Goal: Task Accomplishment & Management: Use online tool/utility

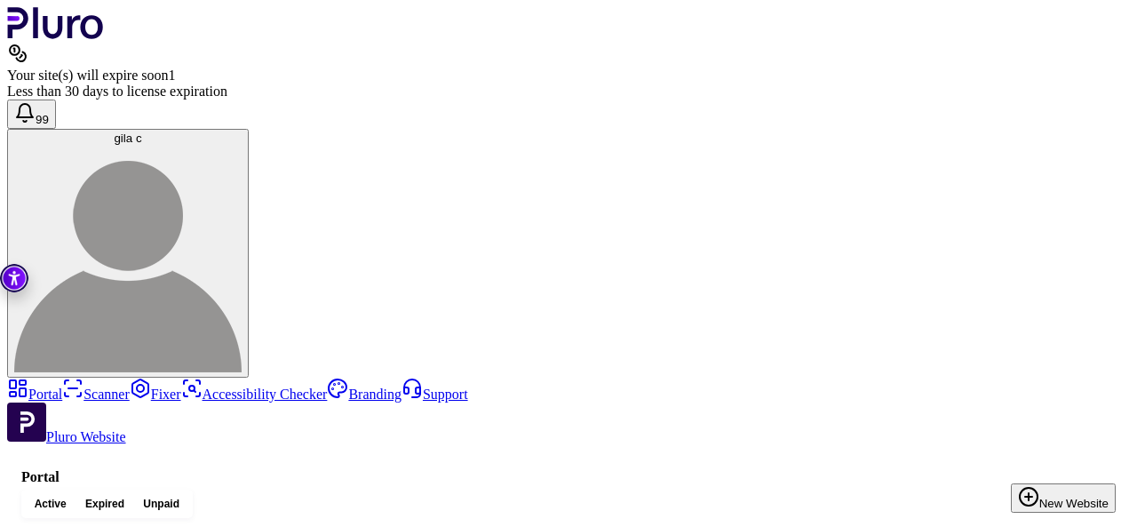
drag, startPoint x: 203, startPoint y: 251, endPoint x: 173, endPoint y: 256, distance: 29.8
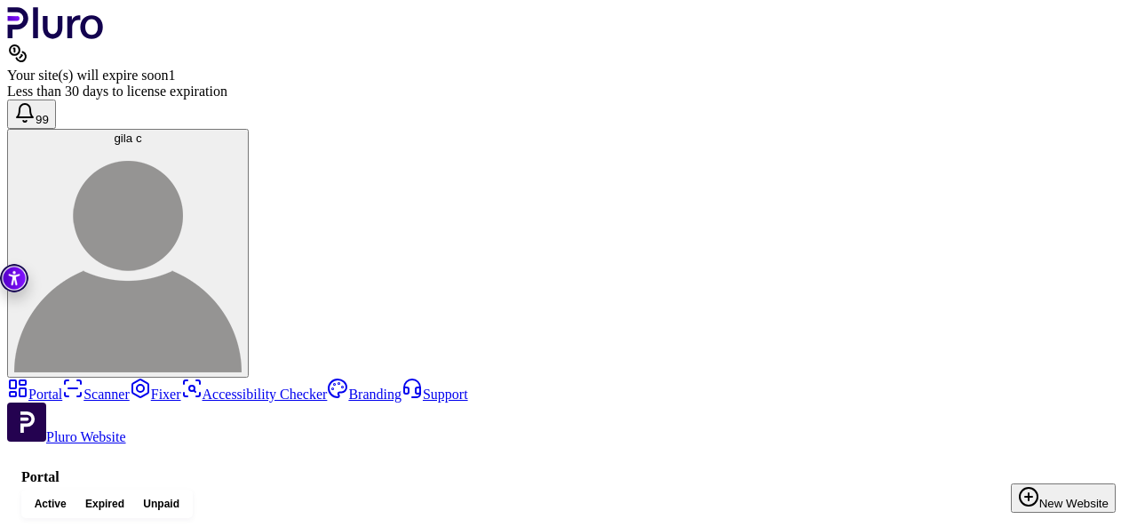
drag, startPoint x: 1136, startPoint y: 344, endPoint x: 1123, endPoint y: 395, distance: 53.2
click at [64, 386] on link "Scanner" at bounding box center [96, 393] width 68 height 15
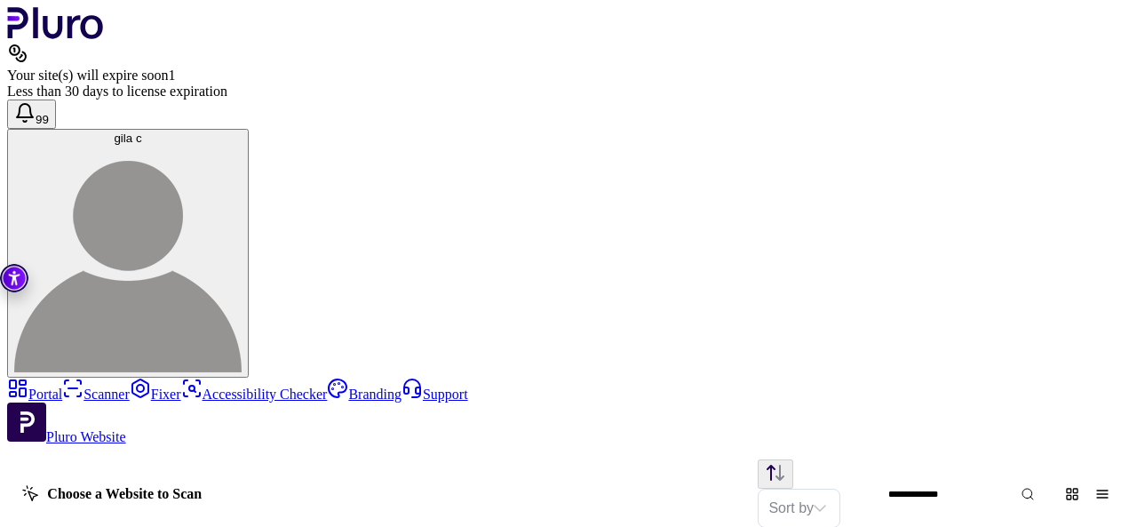
scroll to position [1013, 0]
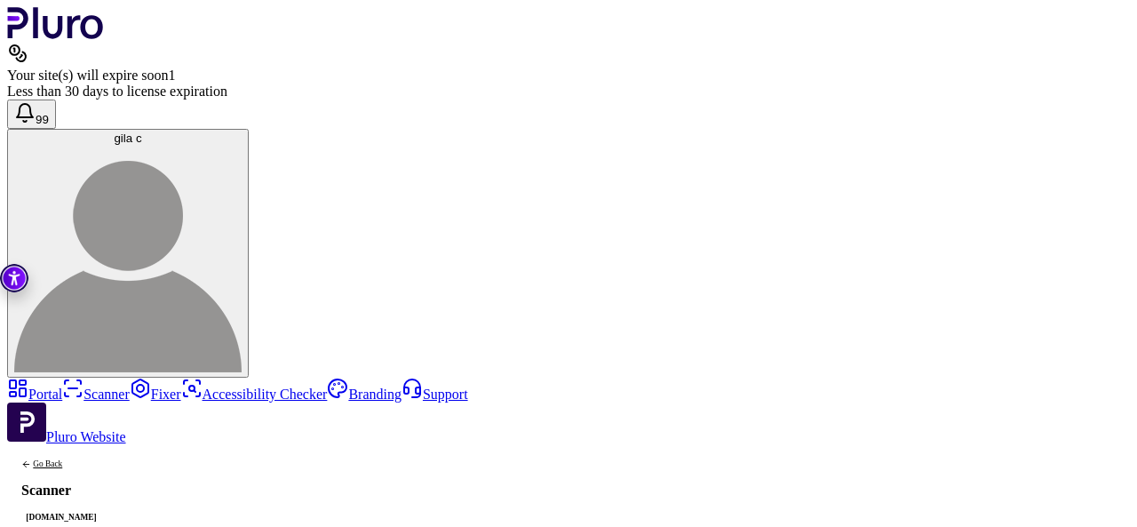
scroll to position [0, 29]
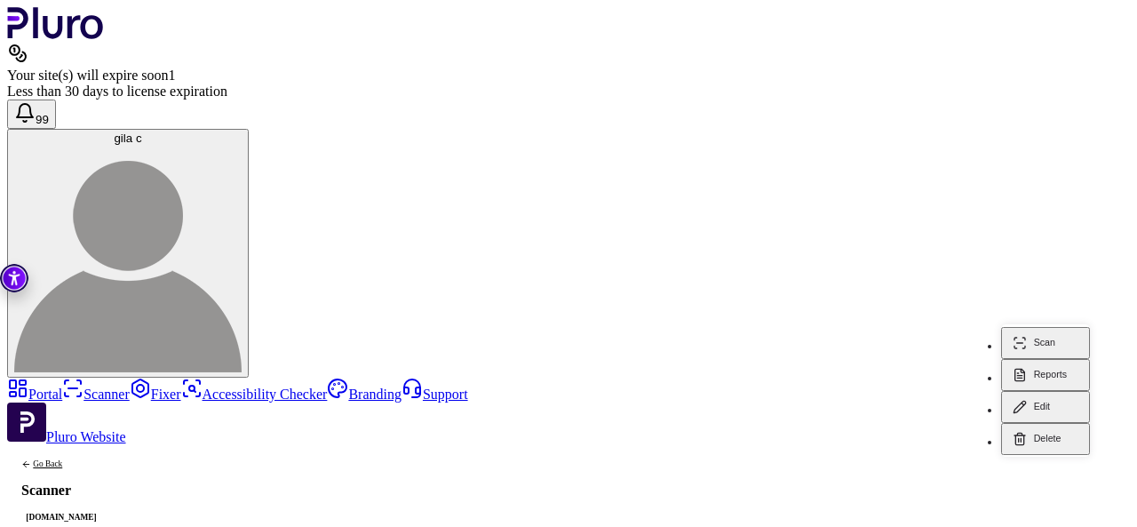
click at [1062, 328] on button "Scan" at bounding box center [1045, 343] width 89 height 32
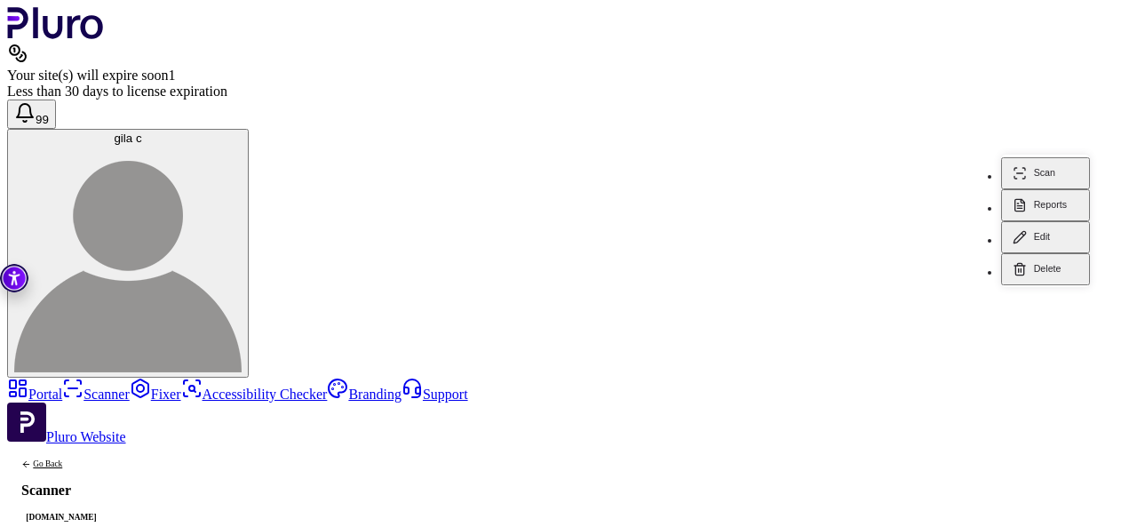
click at [1041, 157] on button "Scan" at bounding box center [1045, 173] width 89 height 32
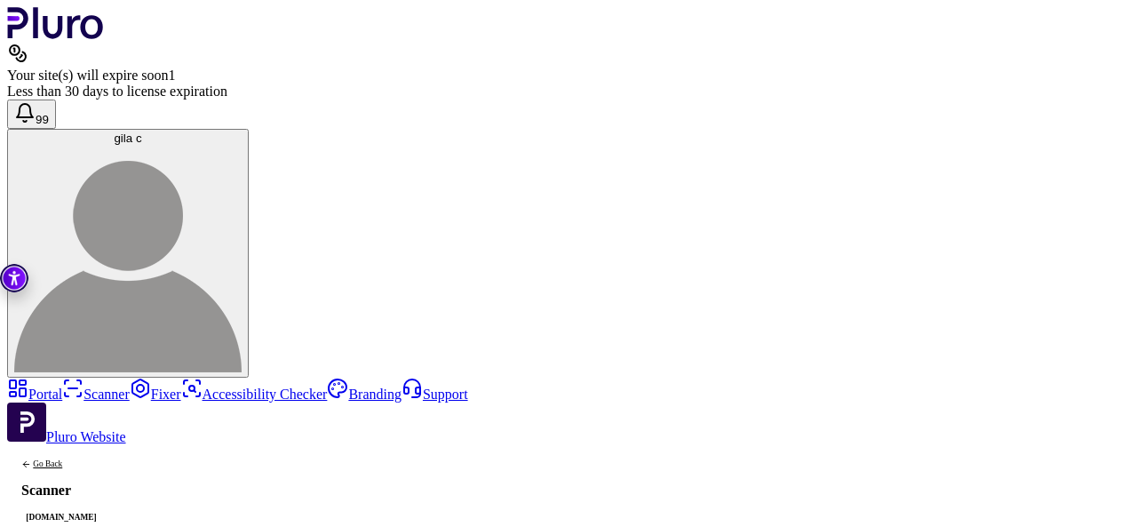
scroll to position [107, 0]
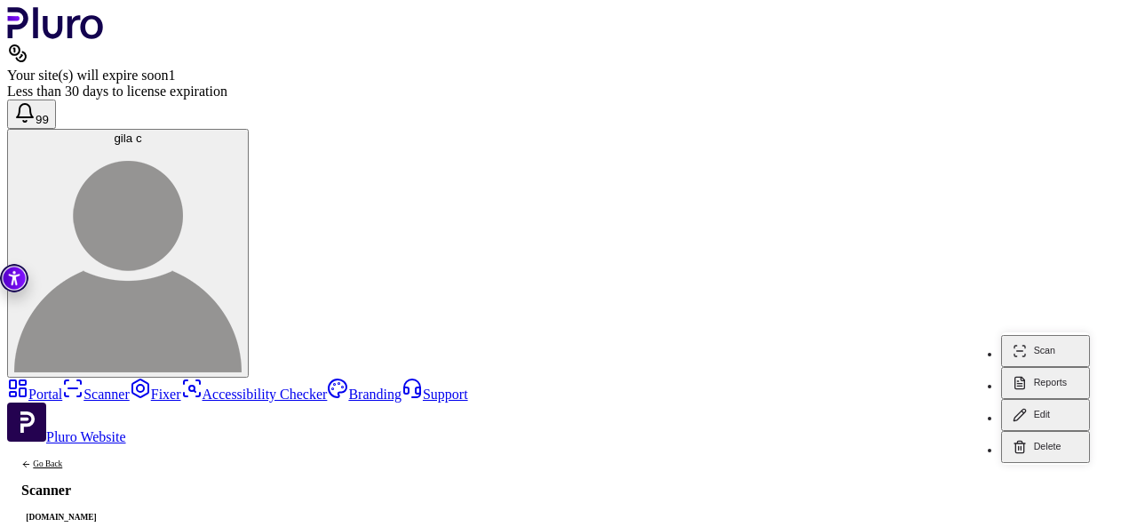
click at [1055, 367] on button "Reports" at bounding box center [1045, 383] width 89 height 32
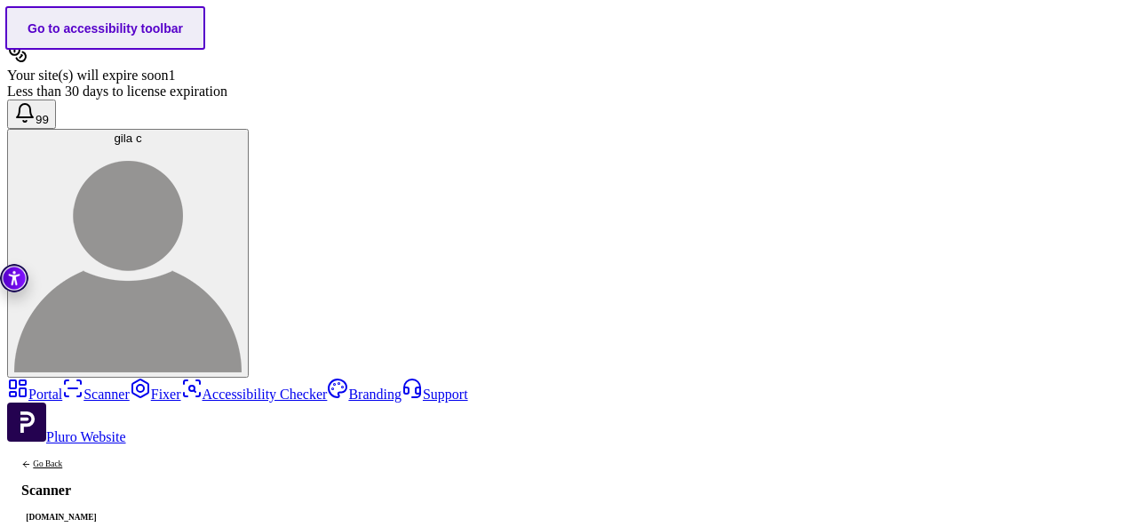
scroll to position [89, 0]
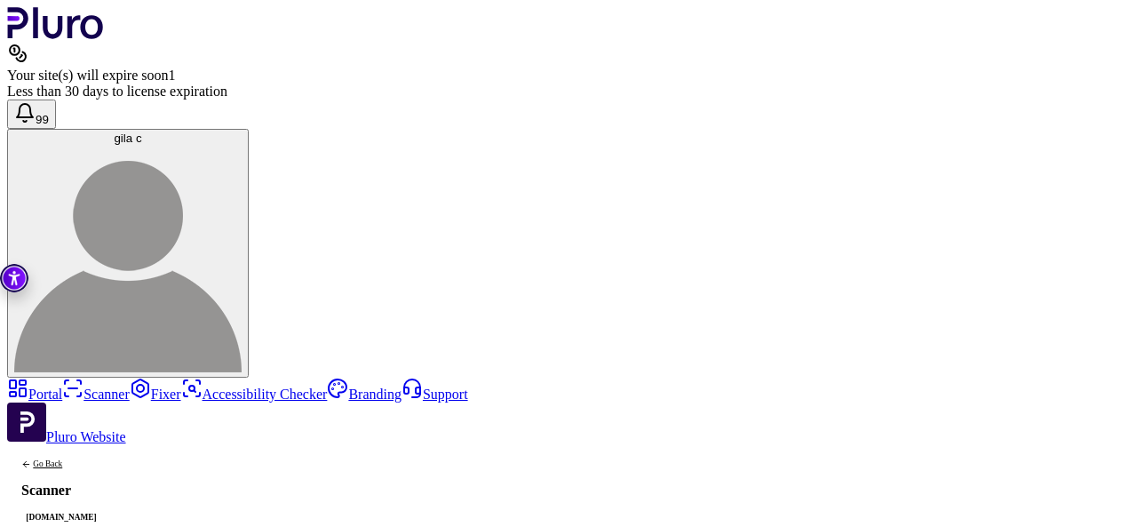
click at [62, 386] on link "Scanner" at bounding box center [96, 393] width 68 height 15
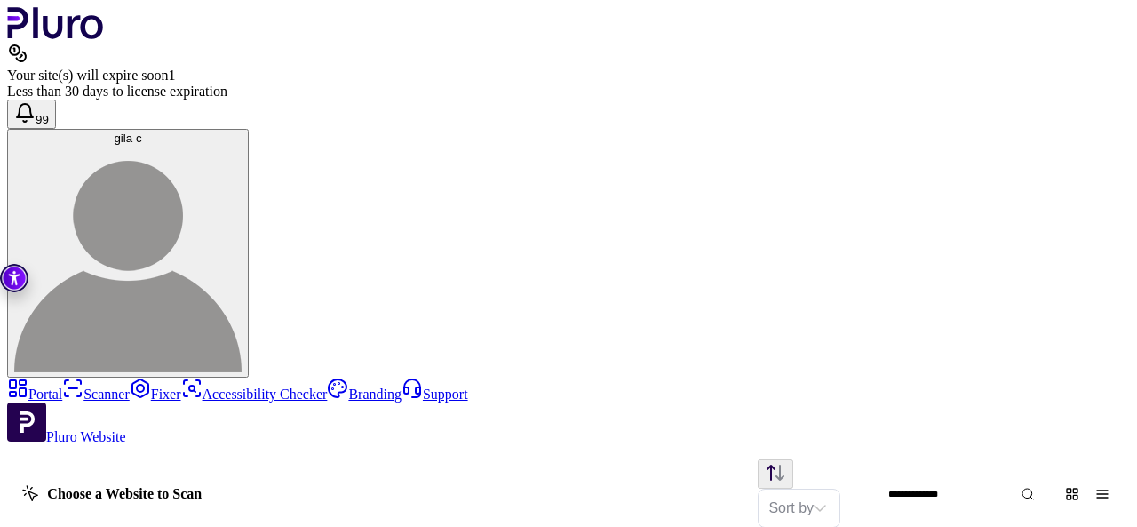
scroll to position [811, 0]
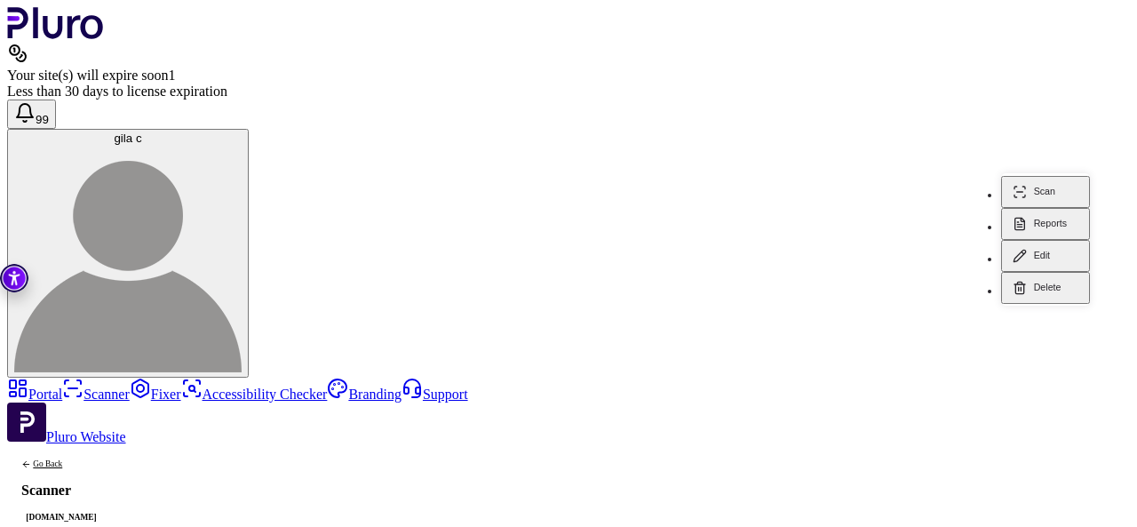
click at [1042, 208] on button "Reports" at bounding box center [1045, 224] width 89 height 32
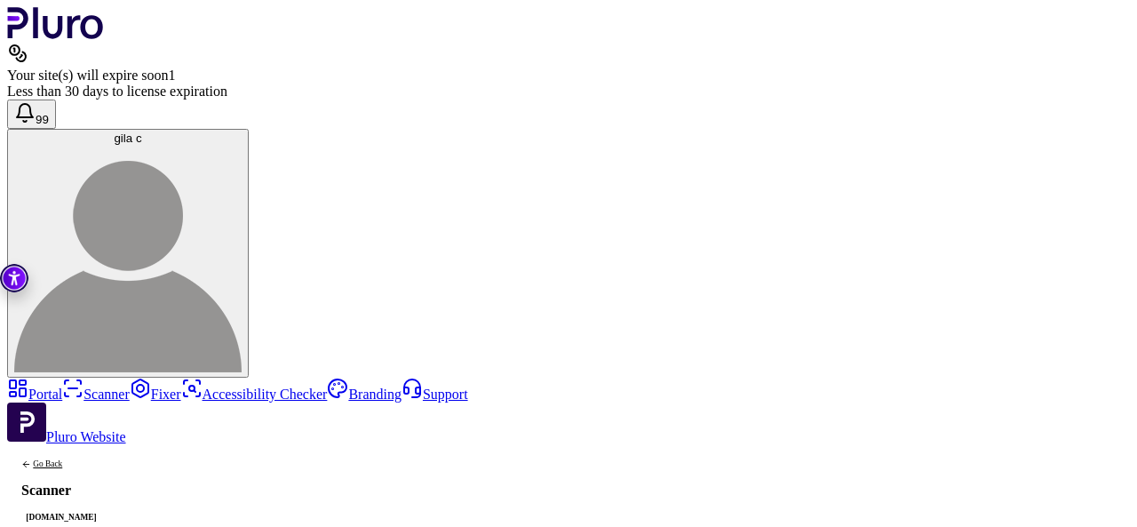
scroll to position [89, 0]
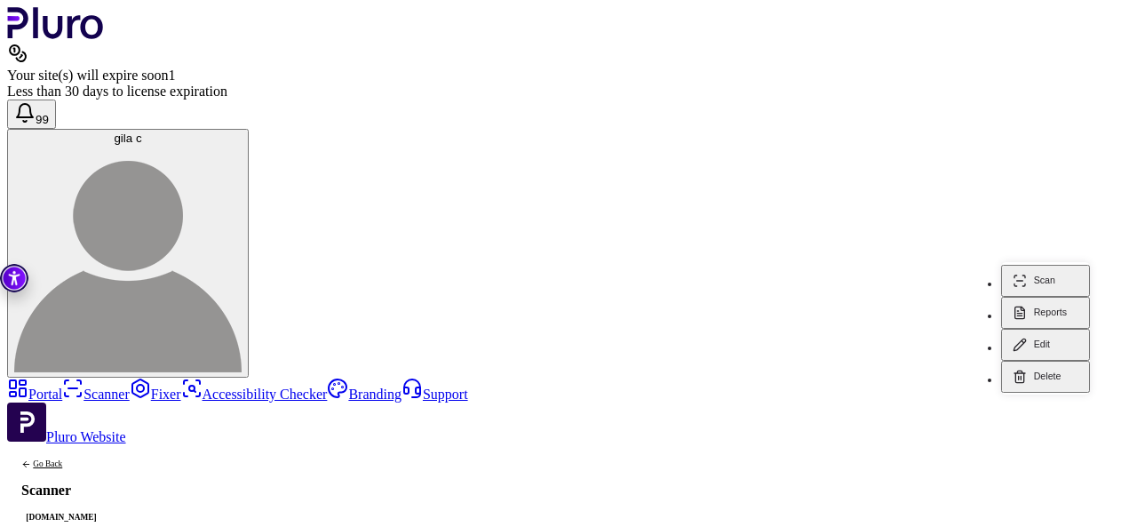
click at [1060, 297] on button "Reports" at bounding box center [1045, 313] width 89 height 32
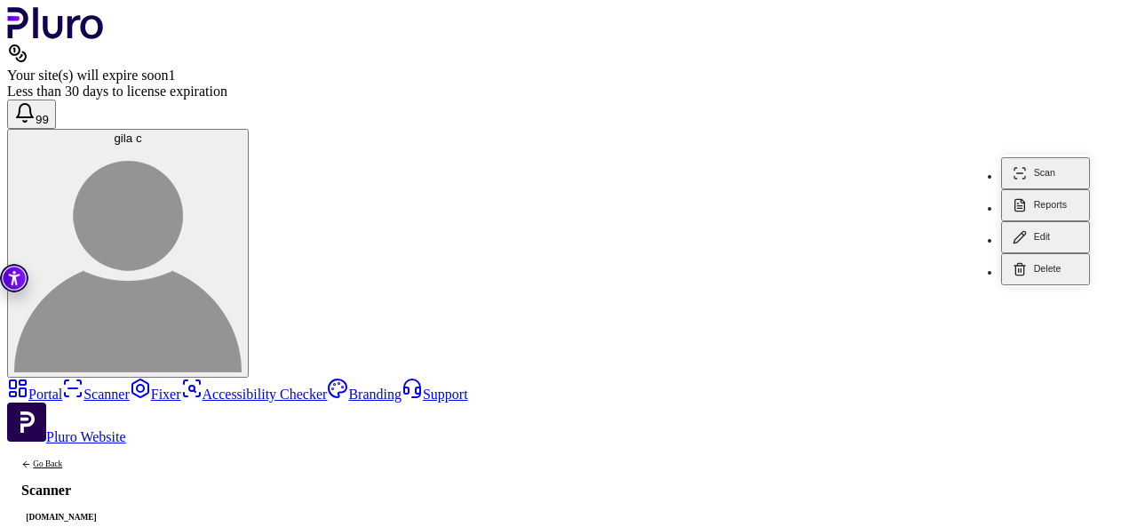
click at [1049, 189] on button "Reports" at bounding box center [1045, 205] width 89 height 32
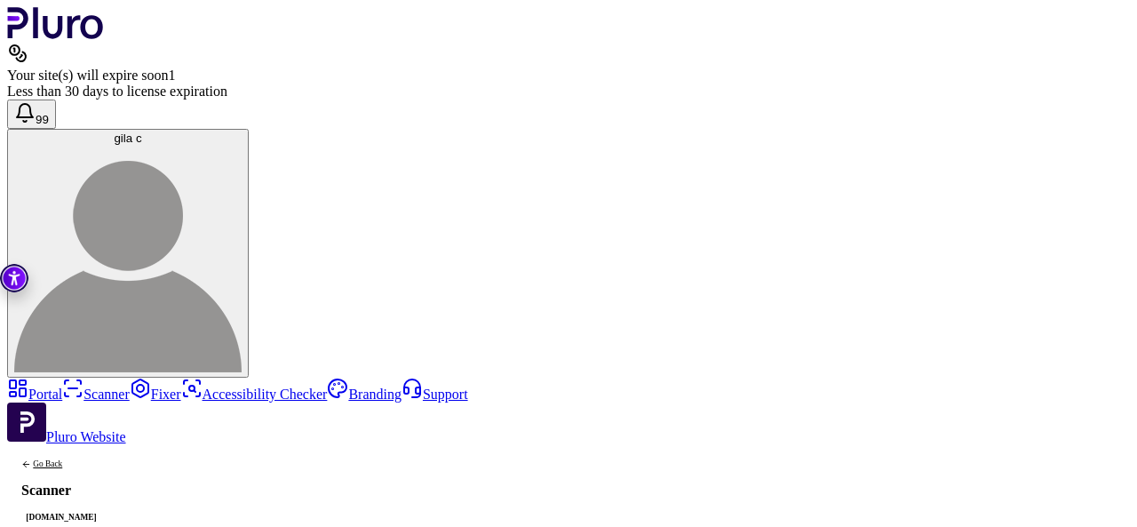
click at [130, 386] on link "Fixer" at bounding box center [156, 393] width 52 height 15
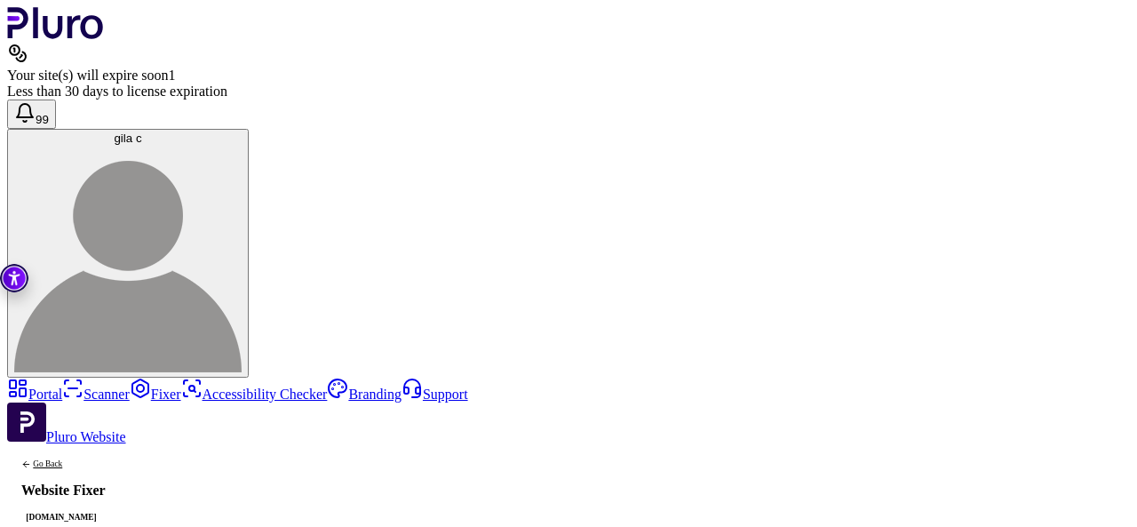
scroll to position [0, 0]
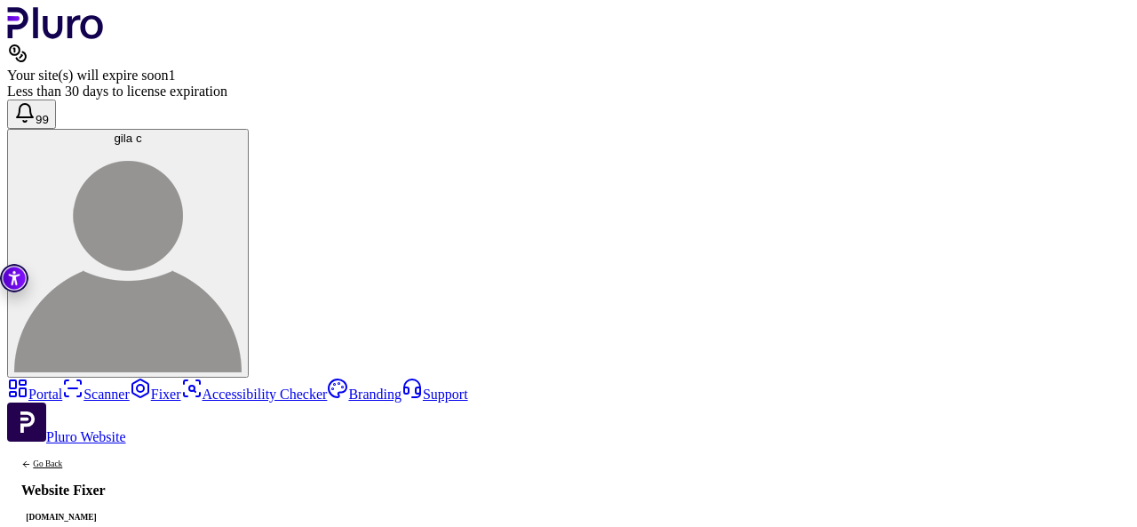
click at [62, 386] on link "Portal" at bounding box center [34, 393] width 55 height 15
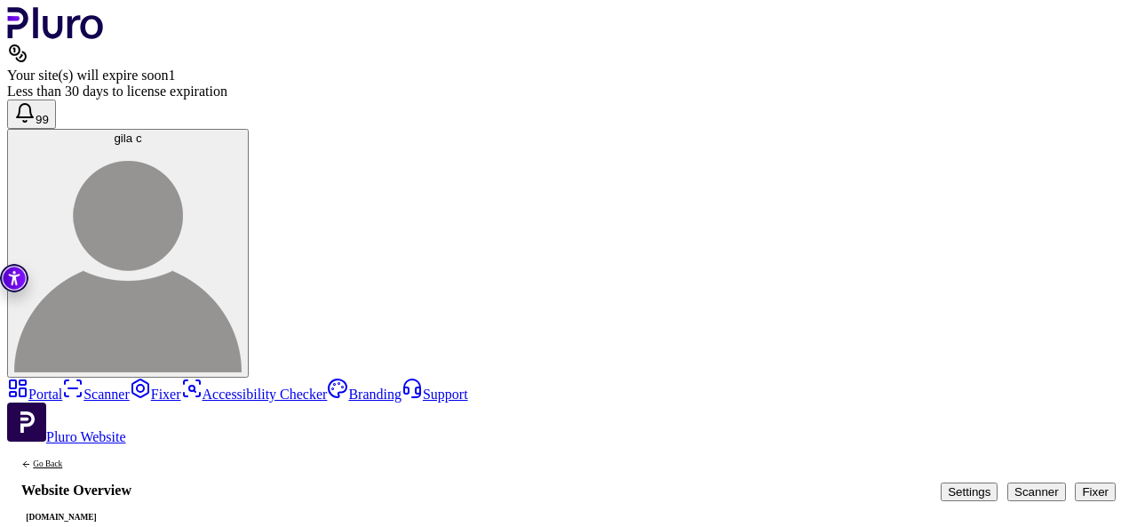
click at [1007, 482] on button "Scanner" at bounding box center [1036, 491] width 59 height 19
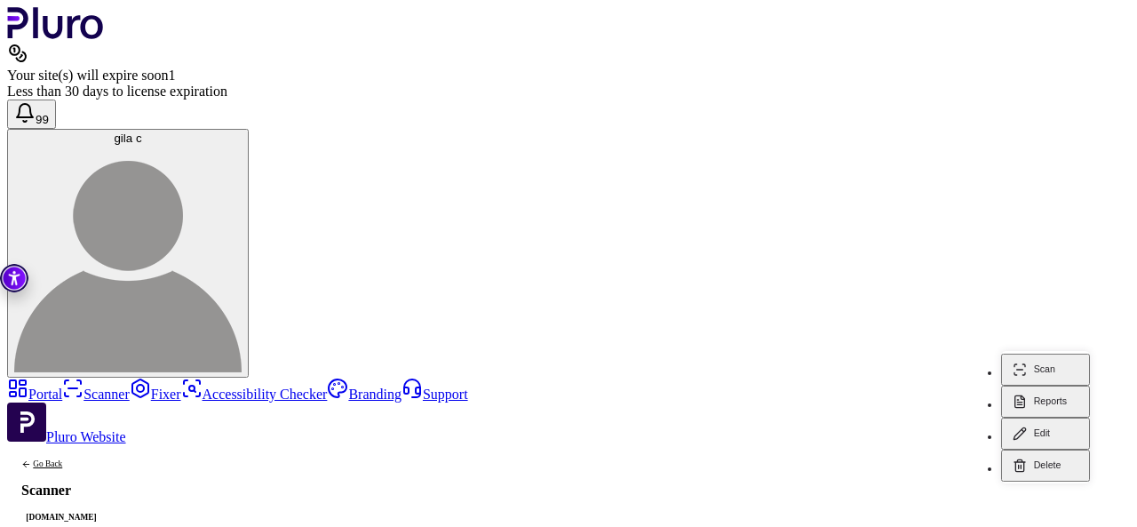
click at [1061, 386] on button "Reports" at bounding box center [1045, 402] width 89 height 32
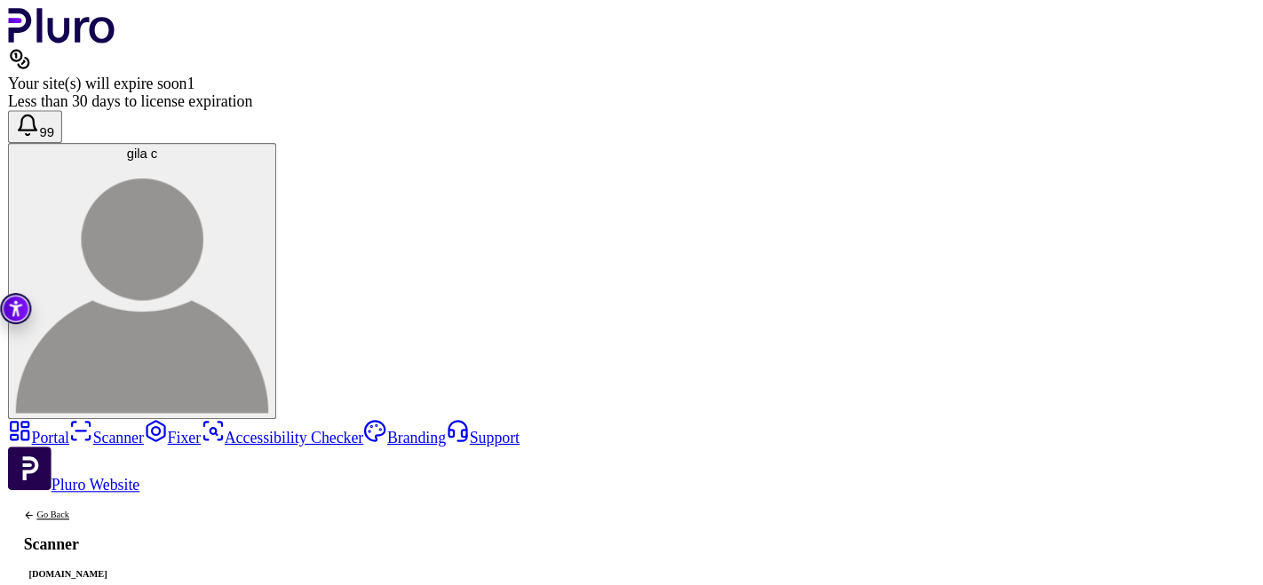
scroll to position [0, 75]
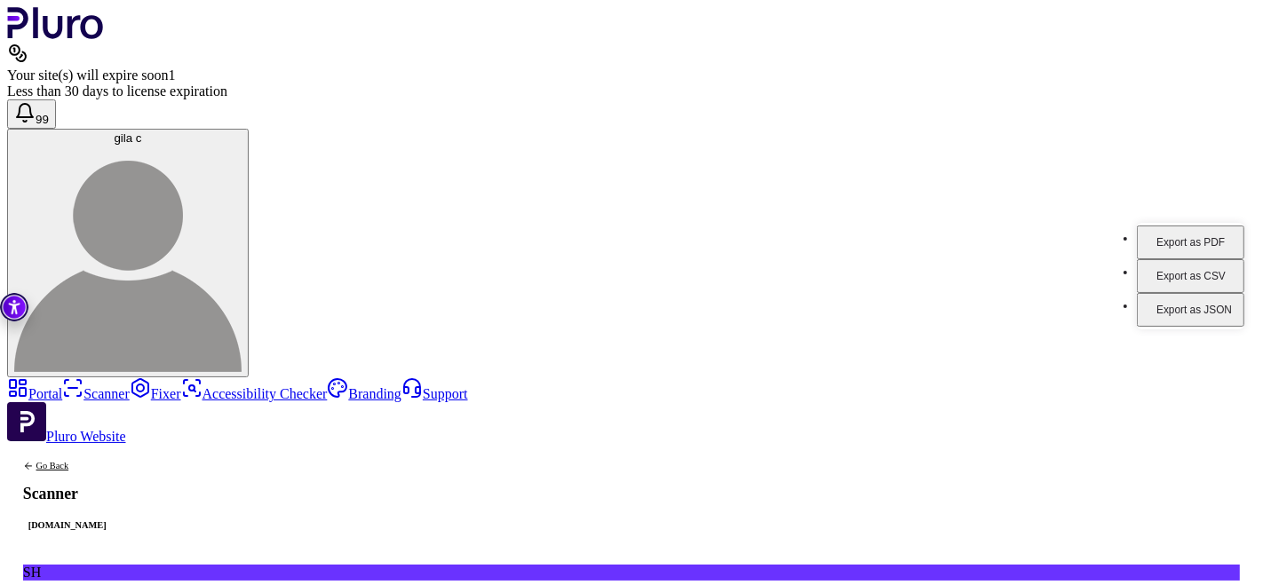
click at [1136, 226] on button "Export as PDF" at bounding box center [1190, 243] width 107 height 34
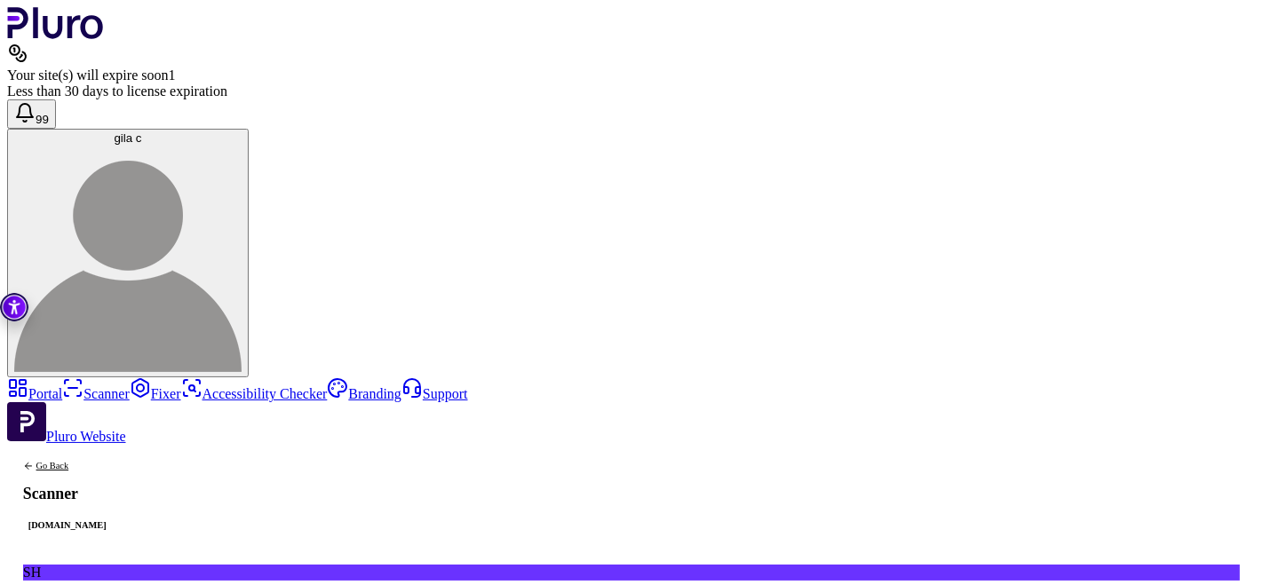
drag, startPoint x: 792, startPoint y: 106, endPoint x: 820, endPoint y: 107, distance: 28.5
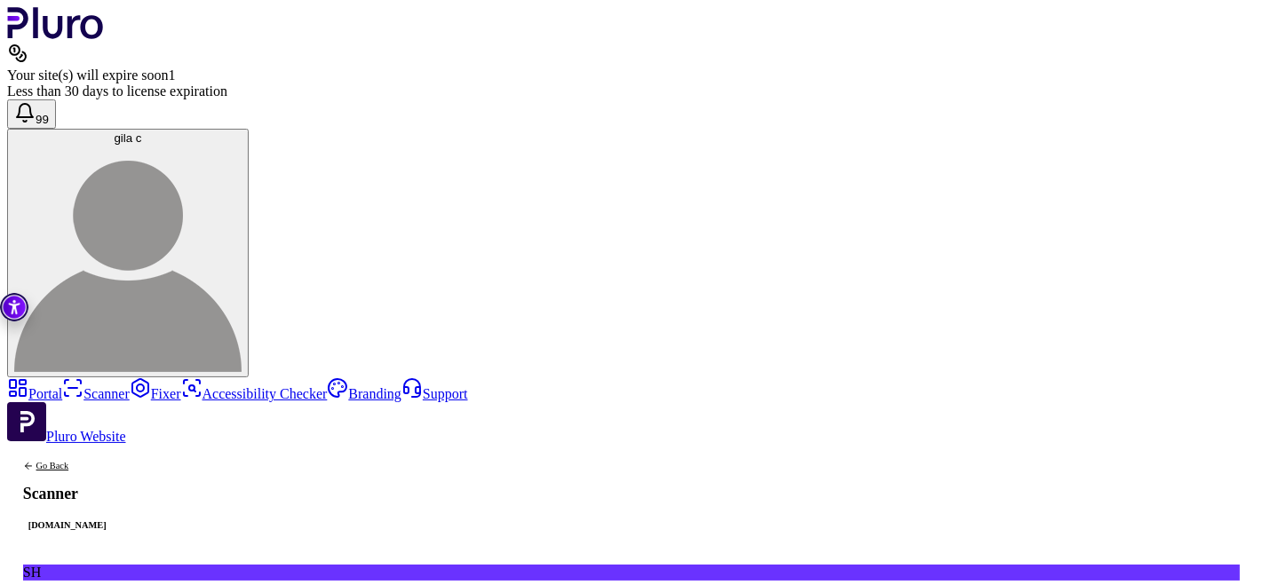
drag, startPoint x: 813, startPoint y: 93, endPoint x: 826, endPoint y: 94, distance: 13.4
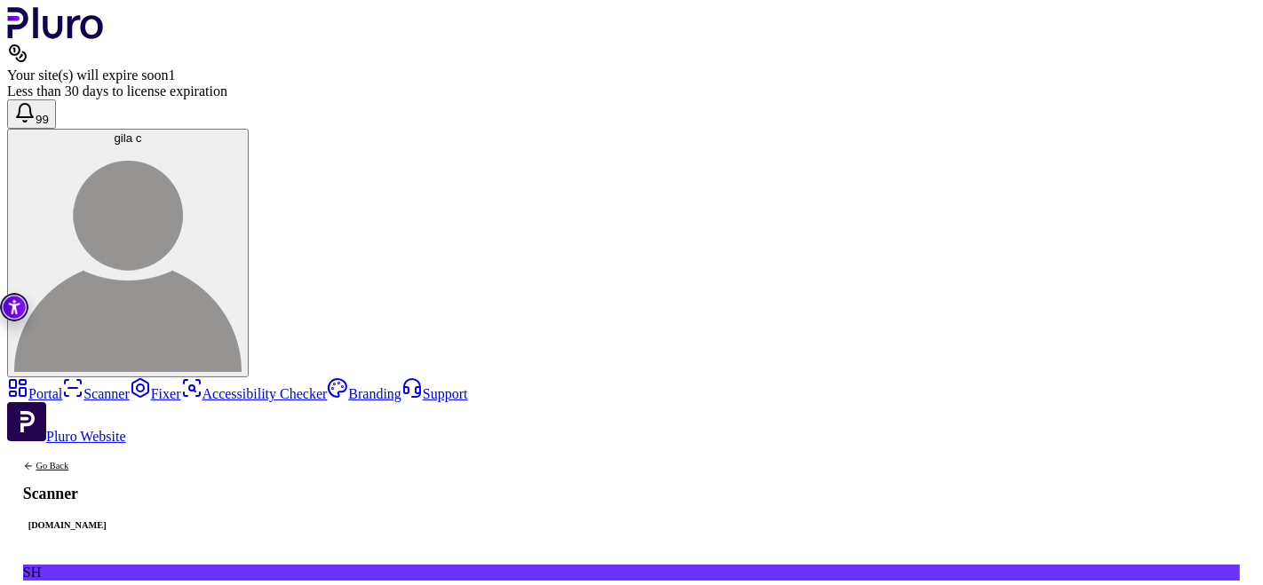
click at [58, 386] on link "Portal" at bounding box center [34, 393] width 55 height 15
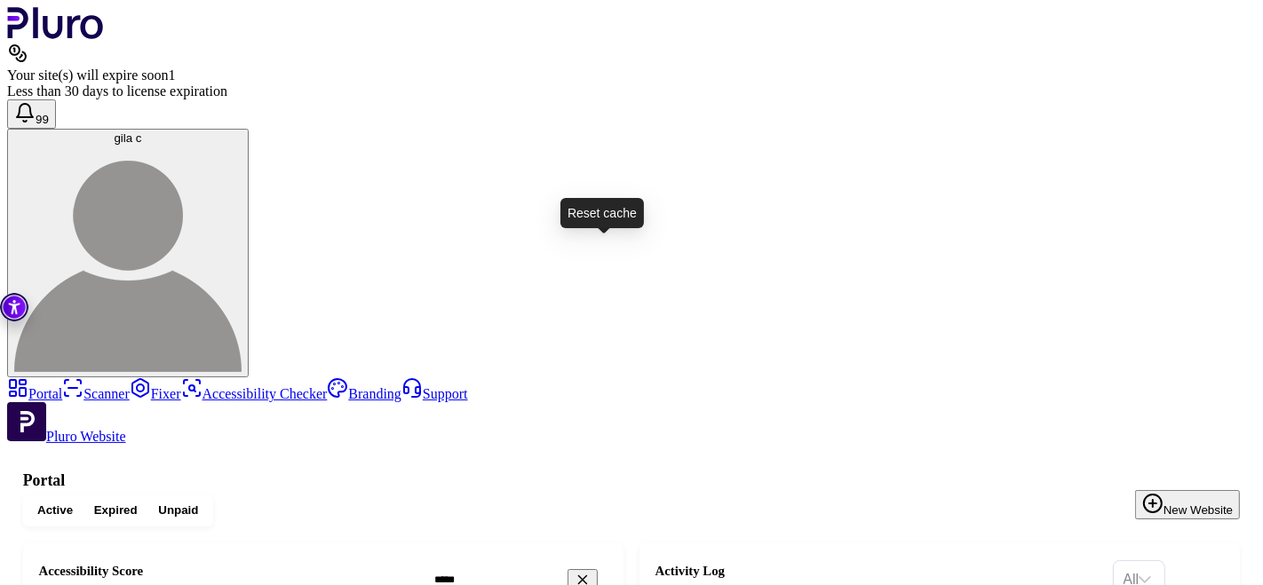
click at [68, 386] on link "Scanner" at bounding box center [96, 393] width 68 height 15
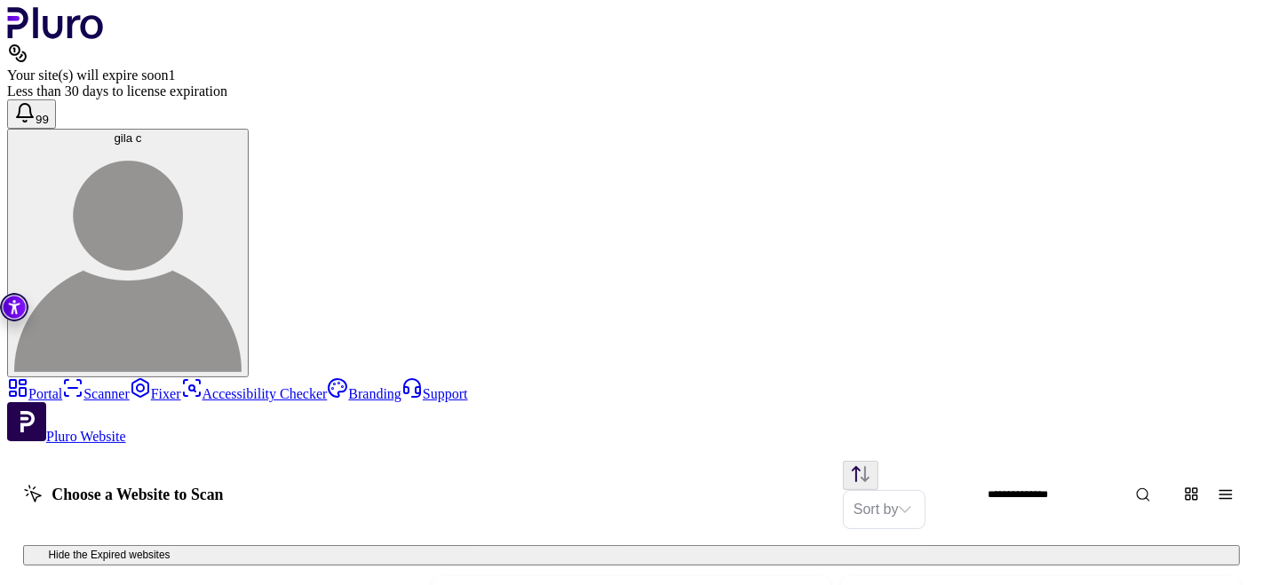
scroll to position [1099, 0]
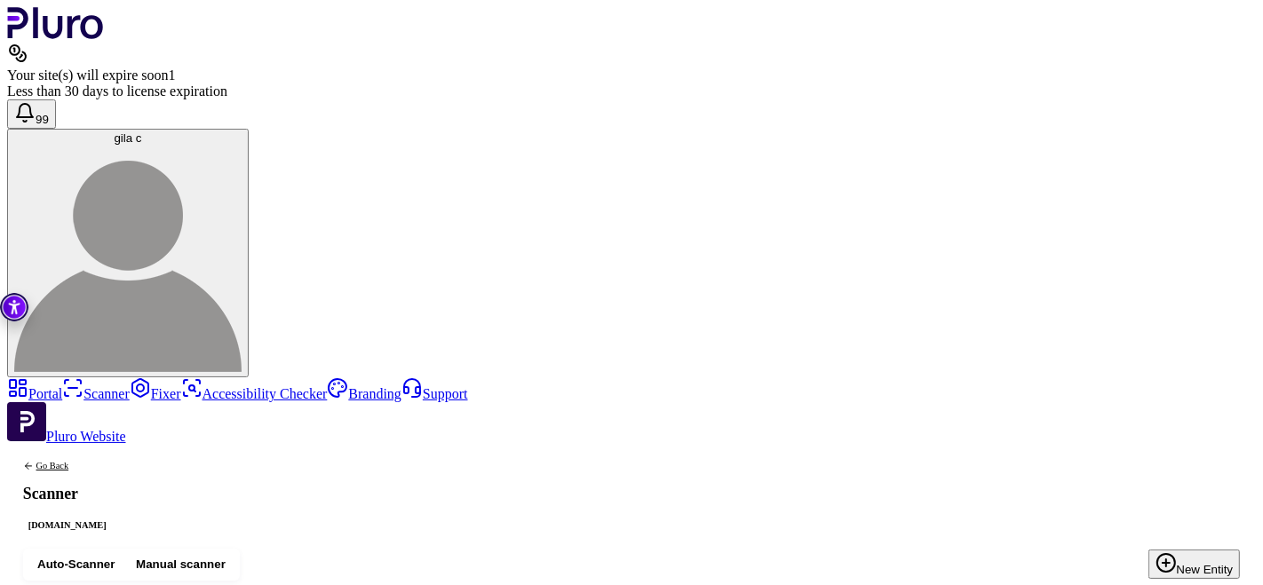
scroll to position [99, 0]
click at [62, 386] on link "Portal" at bounding box center [34, 393] width 55 height 15
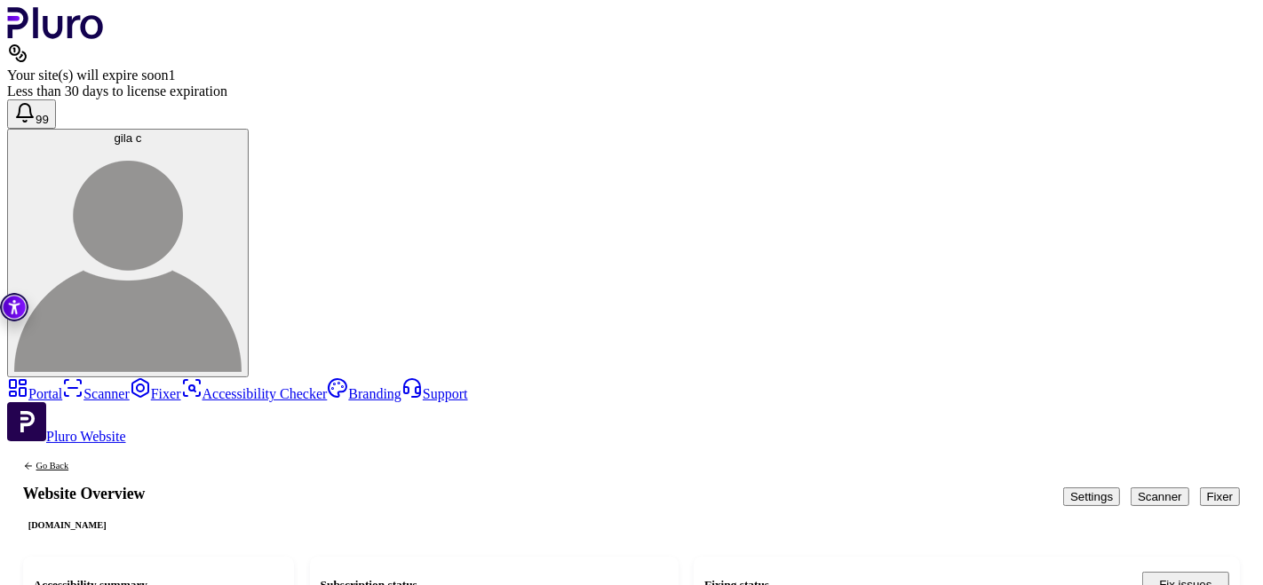
click at [62, 386] on link "Portal" at bounding box center [34, 393] width 55 height 15
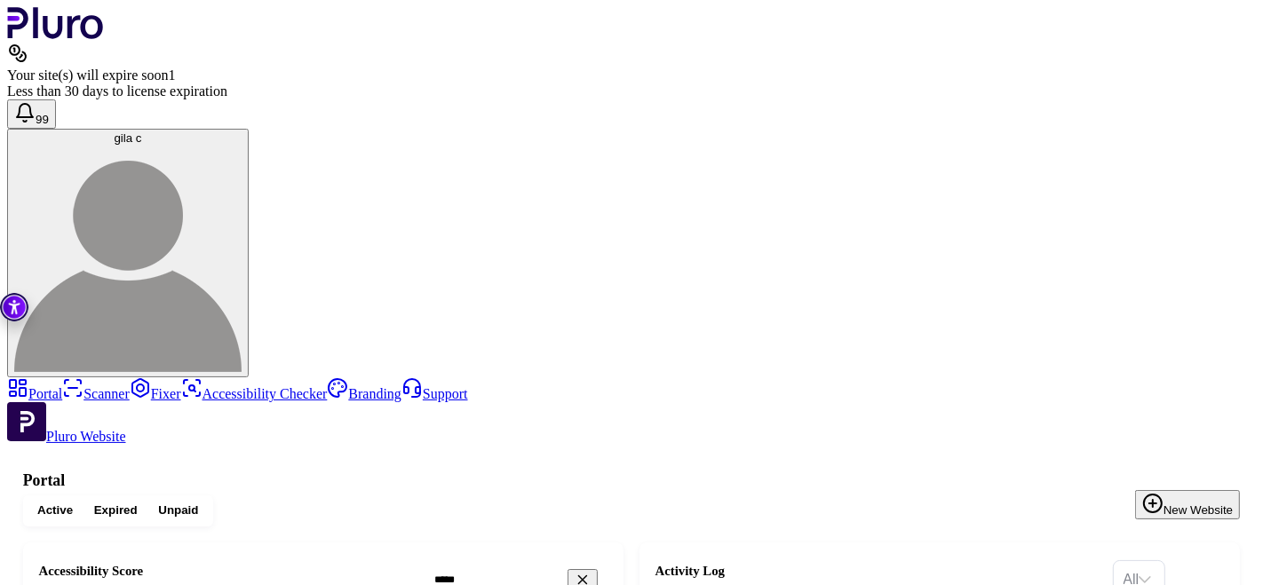
click at [495, 496] on div "Active Expired Unpaid New Website" at bounding box center [631, 512] width 1217 height 32
click at [76, 386] on link "Scanner" at bounding box center [96, 393] width 68 height 15
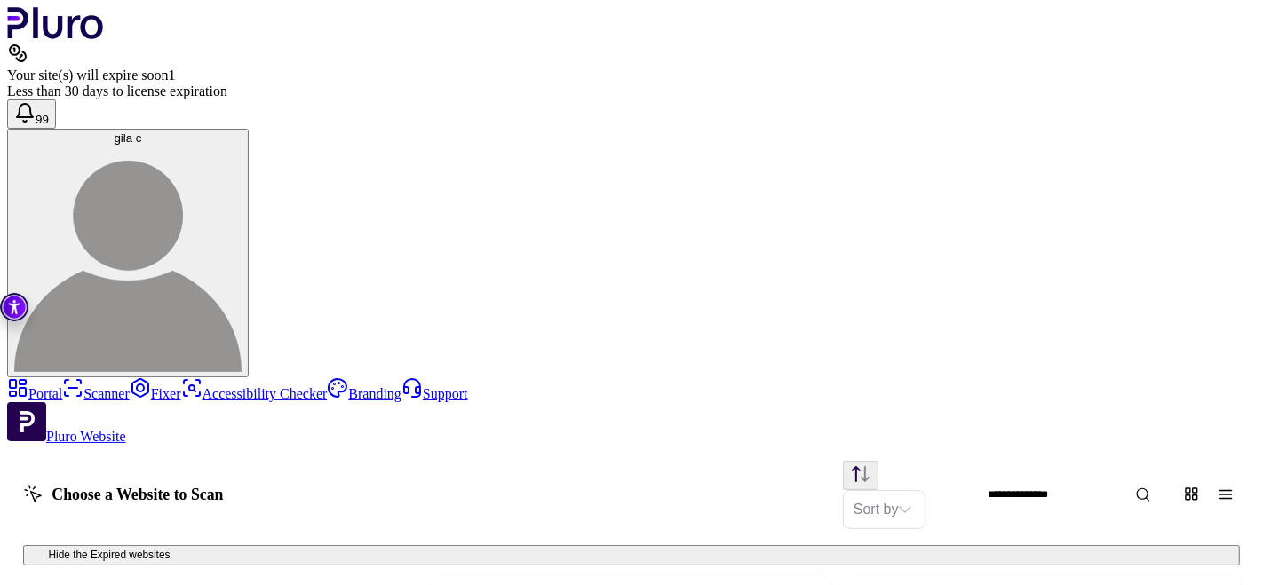
scroll to position [1125, 0]
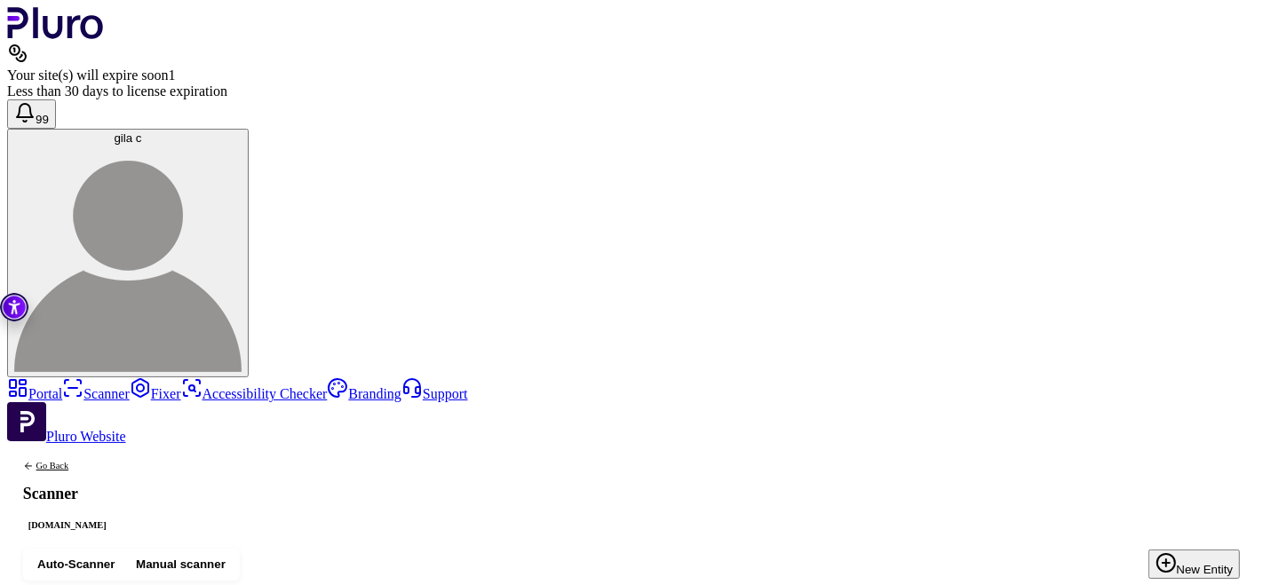
scroll to position [99, 0]
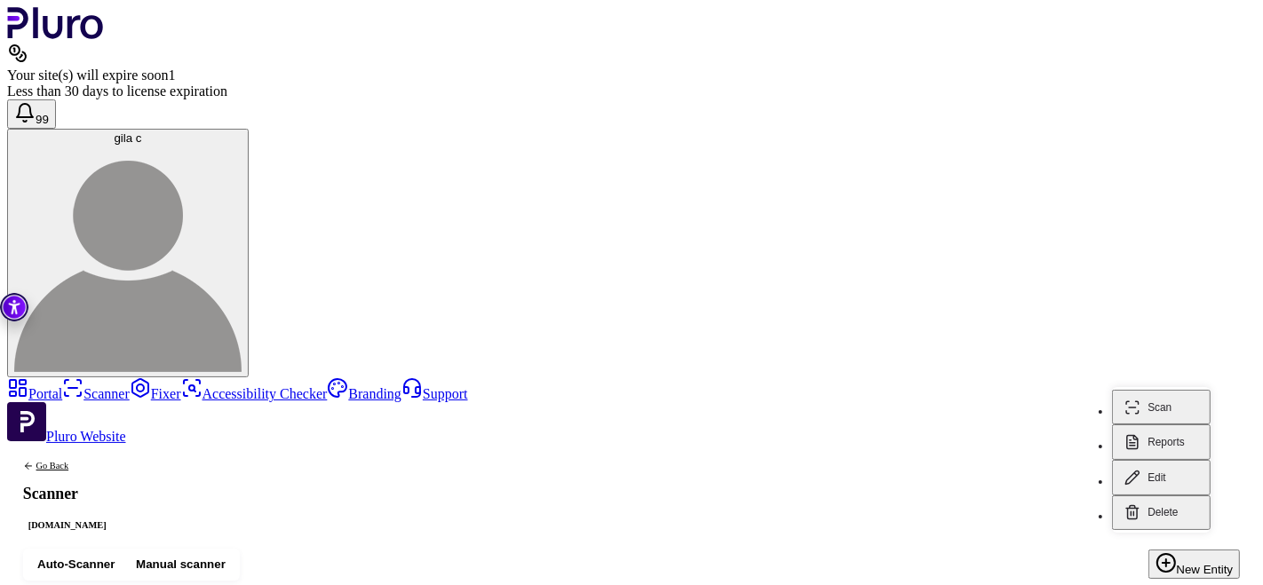
click at [1136, 432] on button "Reports" at bounding box center [1161, 443] width 99 height 36
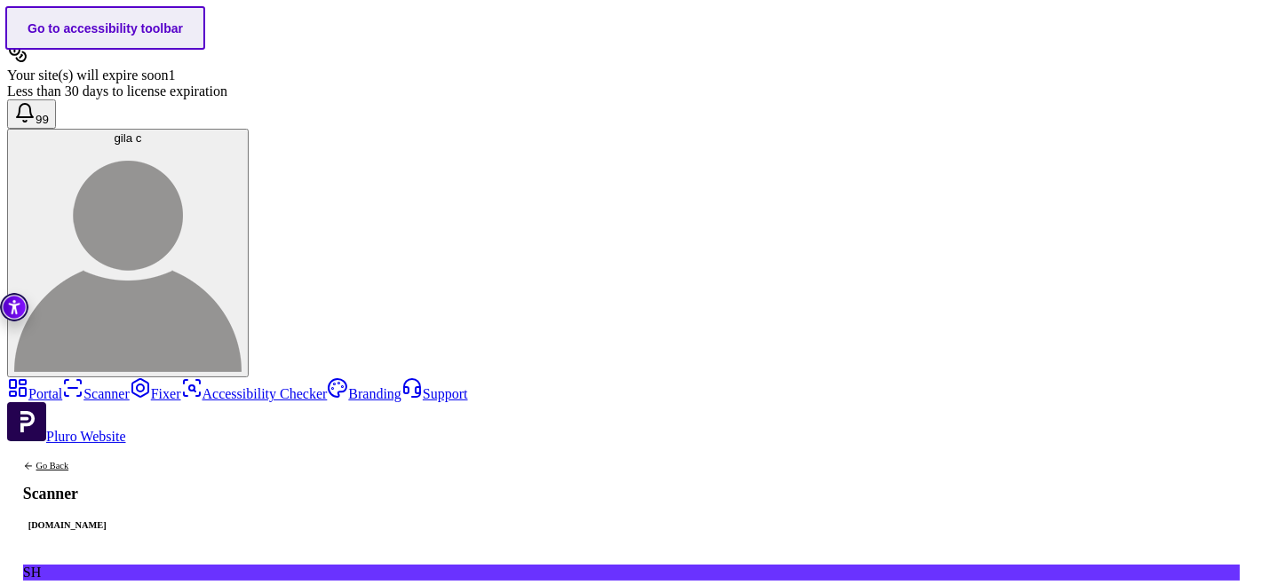
scroll to position [113, 0]
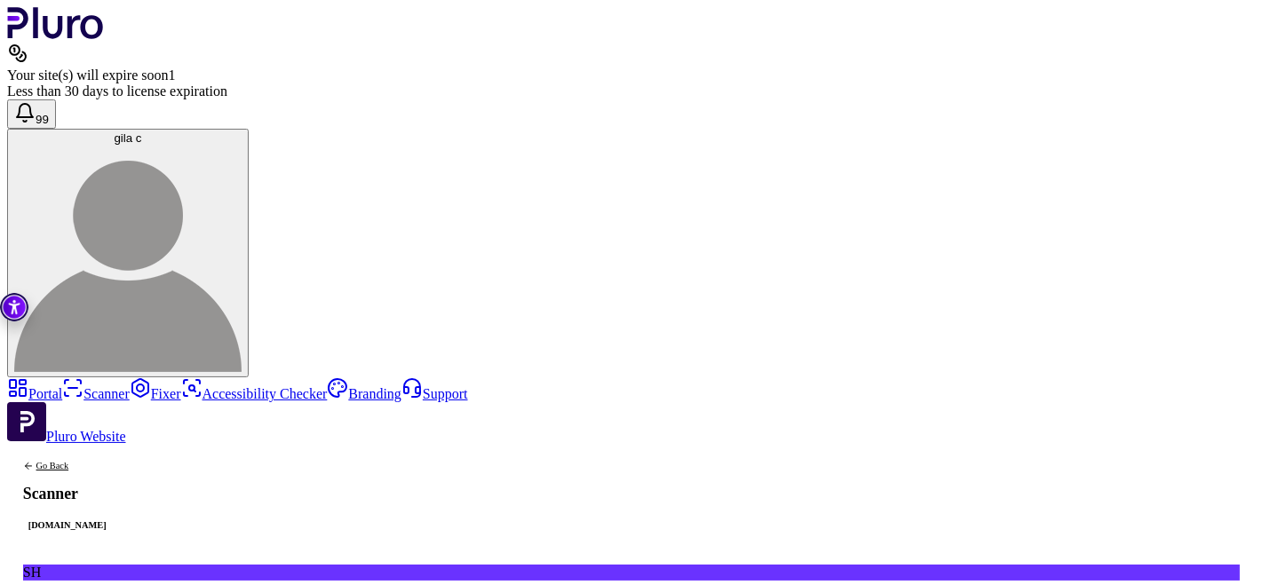
click at [62, 386] on link "Portal" at bounding box center [34, 393] width 55 height 15
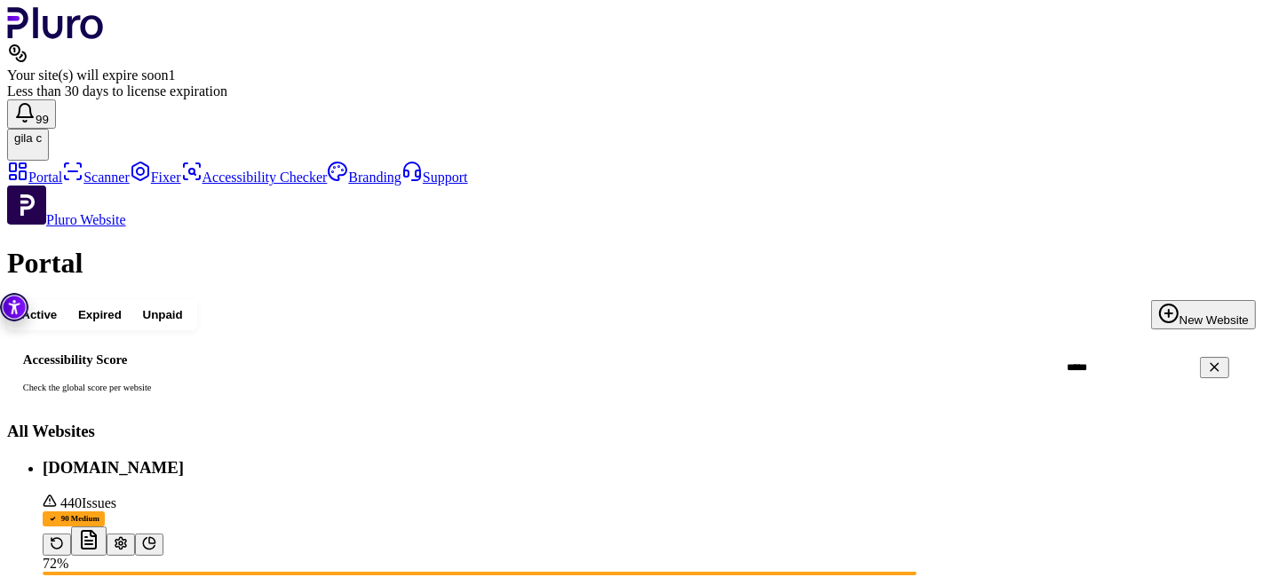
click at [81, 170] on link "Scanner" at bounding box center [96, 177] width 68 height 15
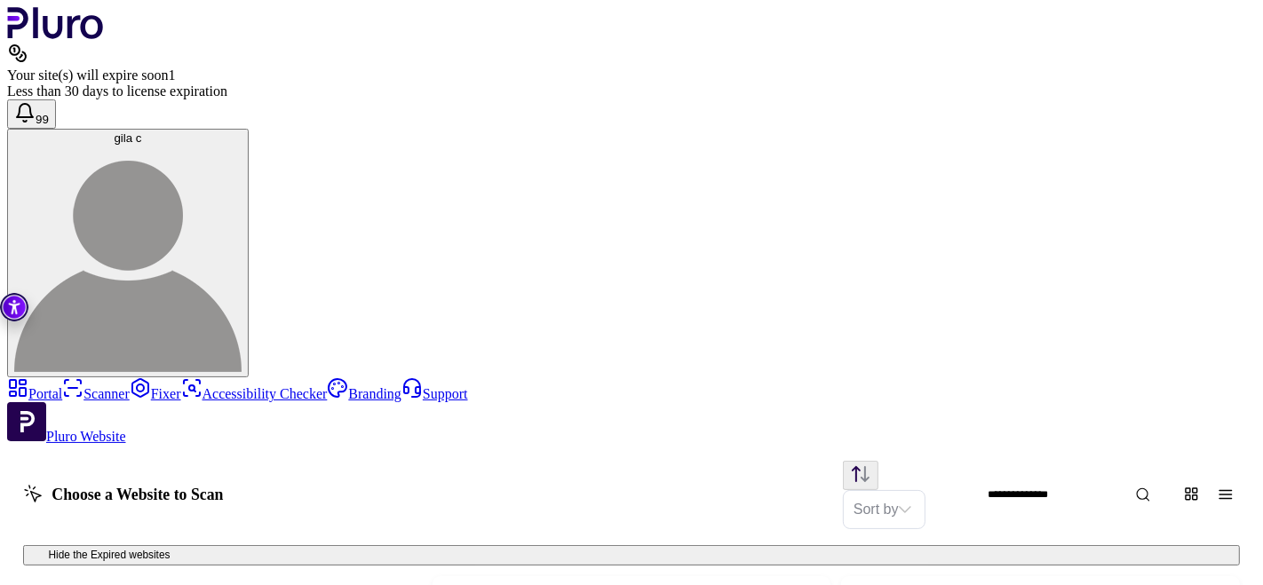
scroll to position [901, 0]
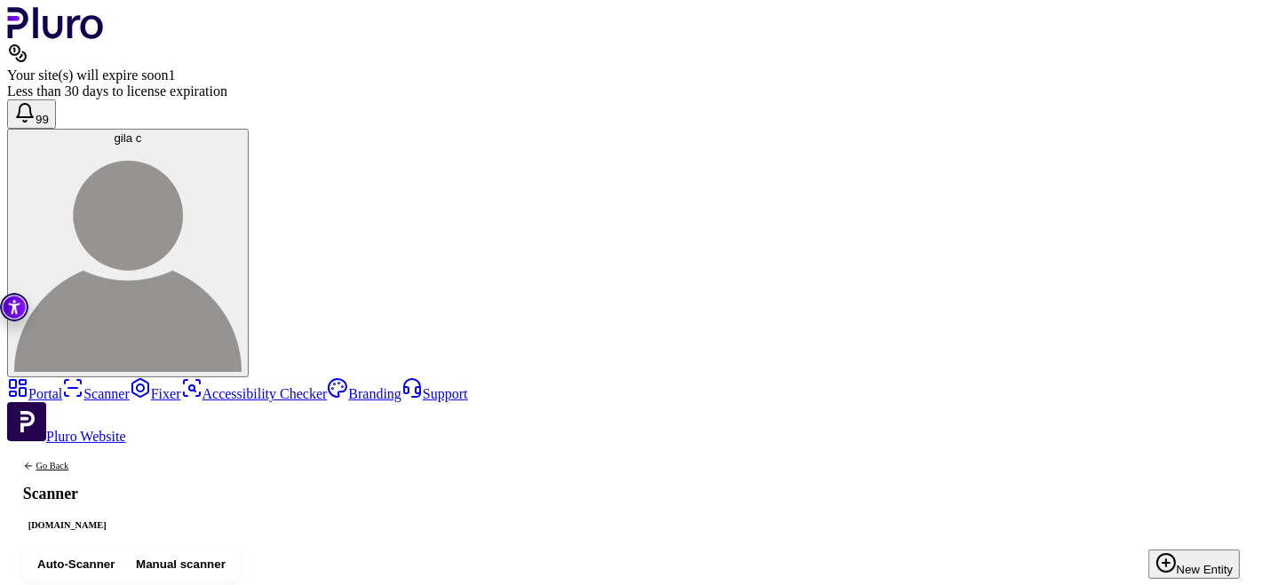
scroll to position [99, 0]
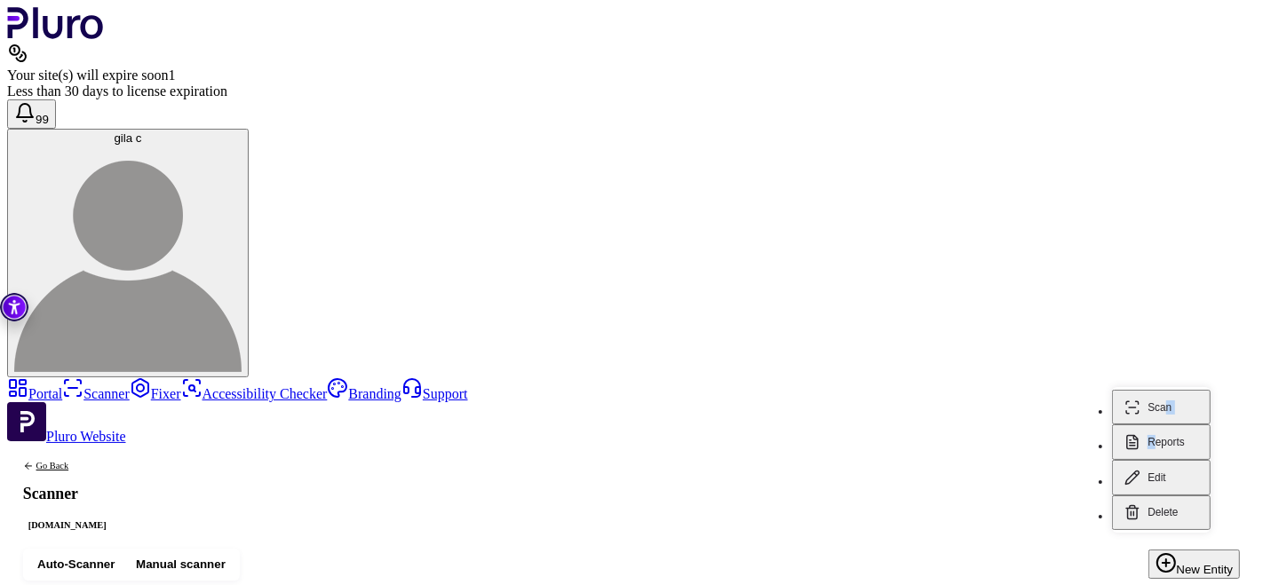
drag, startPoint x: 1166, startPoint y: 391, endPoint x: 1155, endPoint y: 434, distance: 44.0
click at [1155, 434] on ul "Scan Reports Edit Delete" at bounding box center [1161, 460] width 99 height 146
click at [1156, 425] on button "Reports" at bounding box center [1161, 443] width 99 height 36
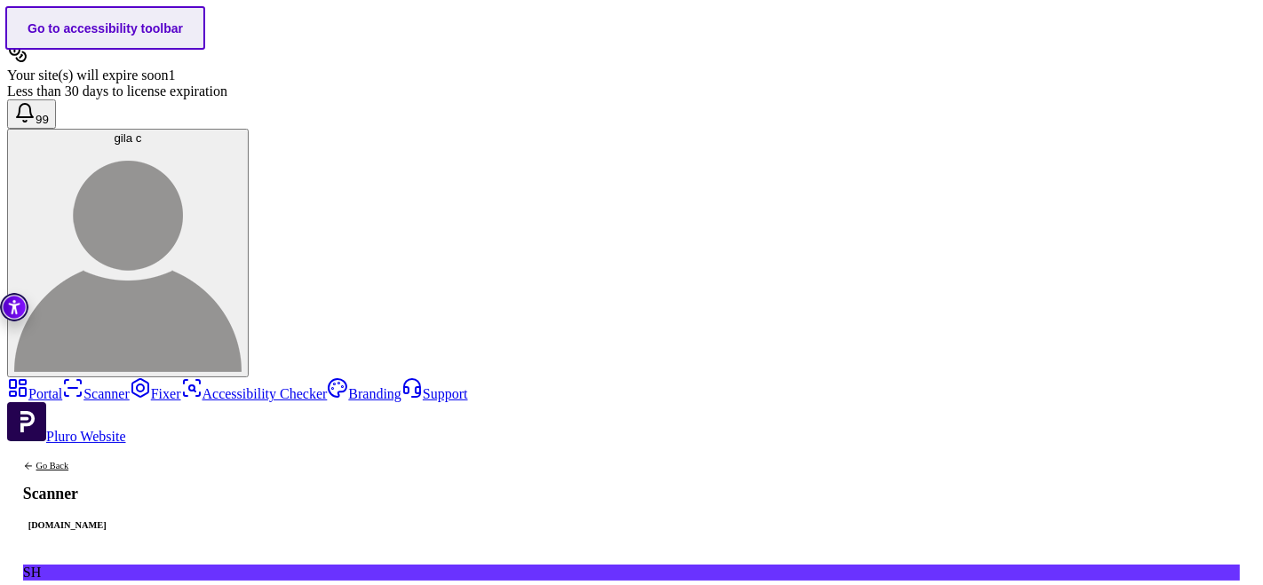
scroll to position [28, 0]
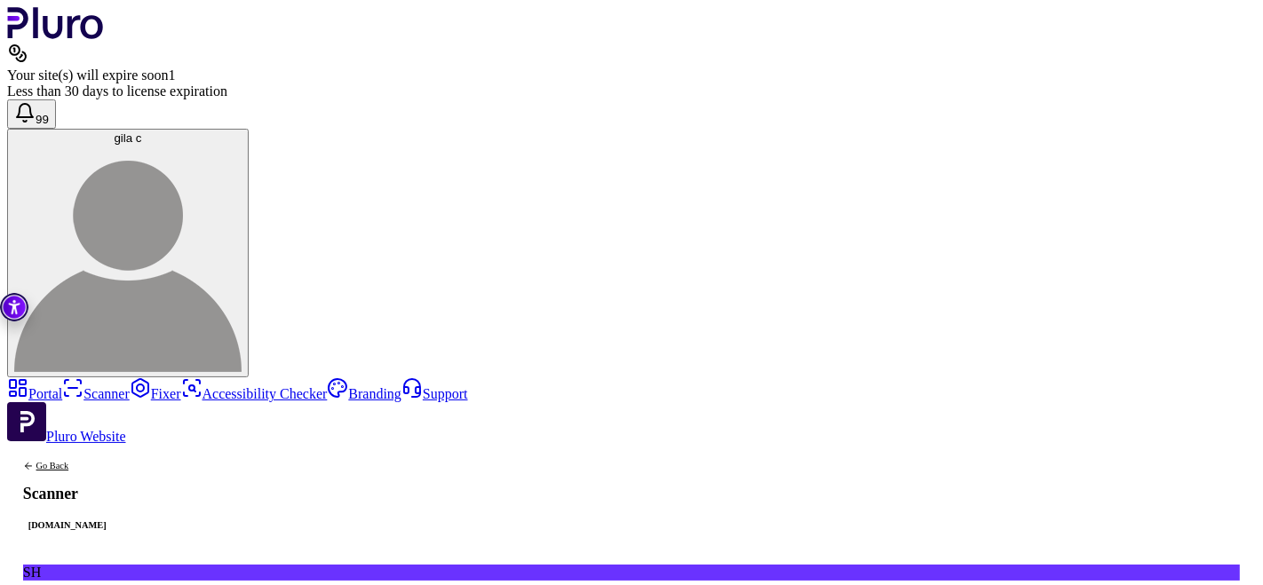
click at [84, 386] on link "Scanner" at bounding box center [96, 393] width 68 height 15
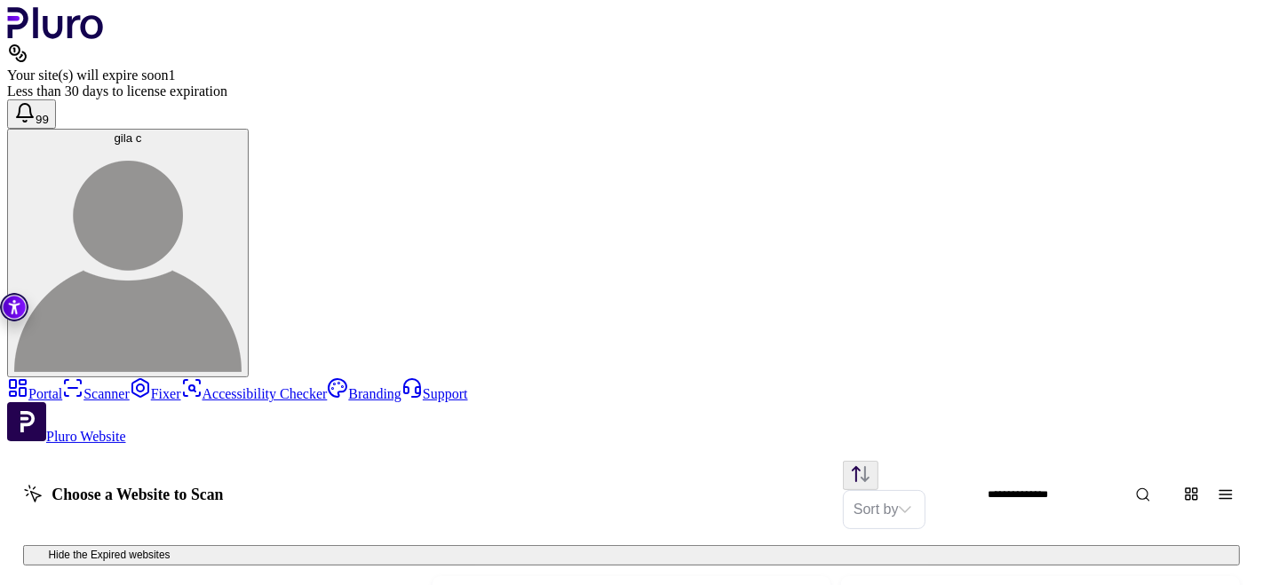
scroll to position [1118, 0]
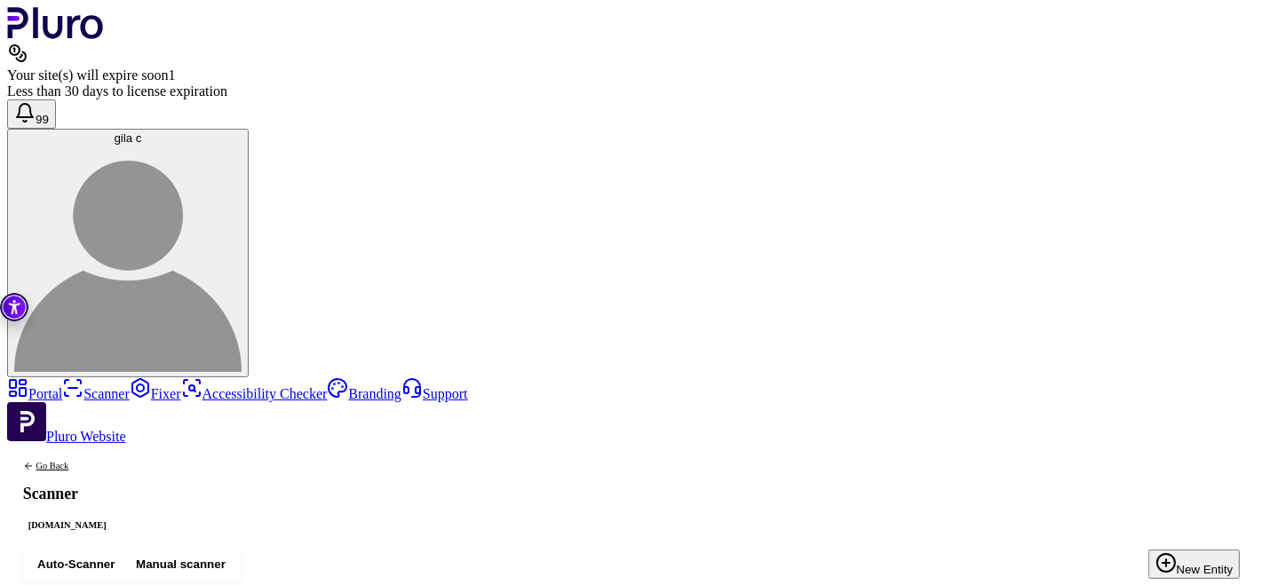
click at [701, 533] on div "Auto-Scanner Manual scanner New Entity" at bounding box center [631, 564] width 1249 height 63
